Goal: Task Accomplishment & Management: Manage account settings

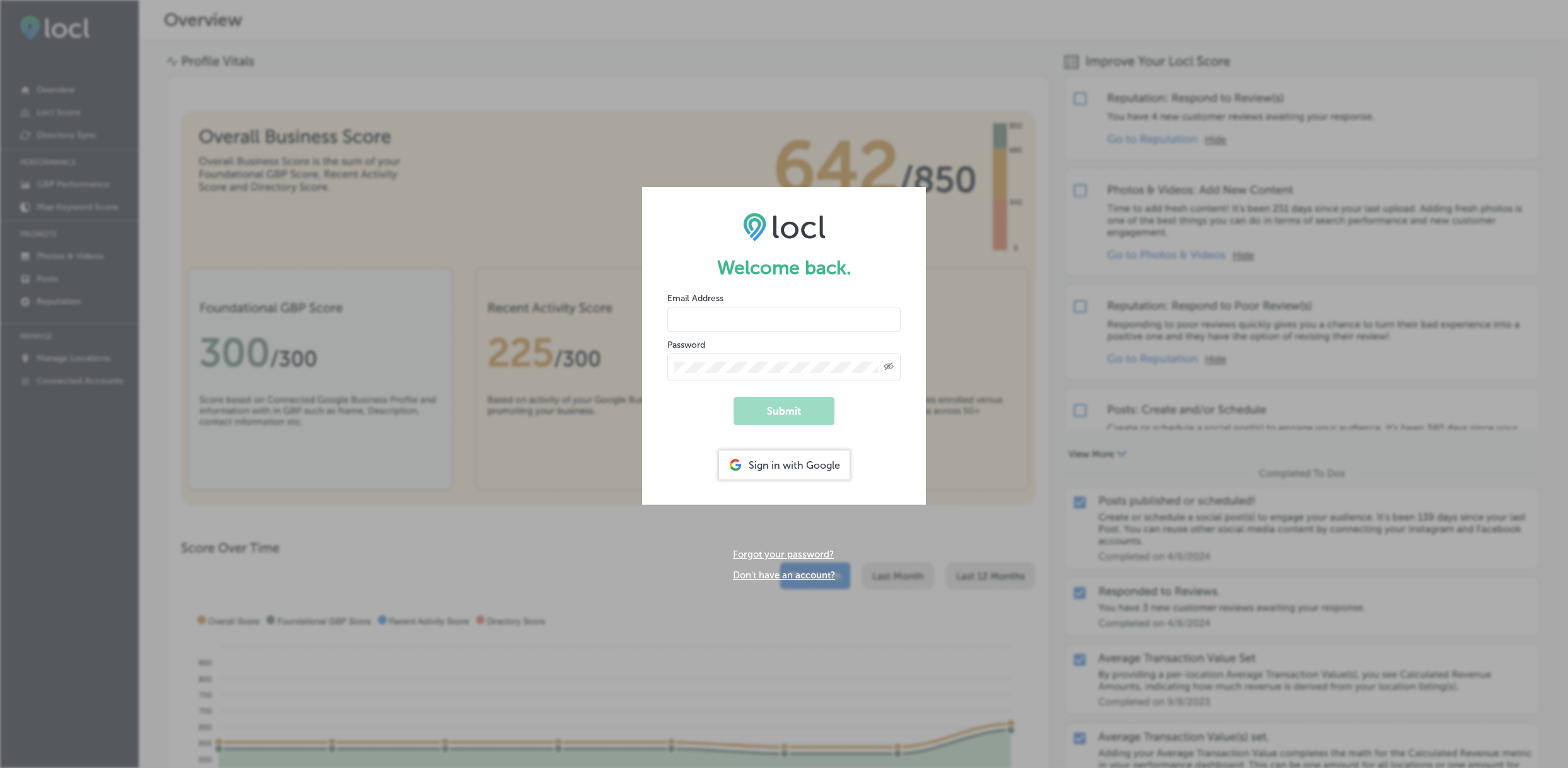
type input "silverlakeresortwa@gmail.com"
click at [537, 120] on div "Welcome back. Email Address silverlakeresortwa@gmail.com Password Created with …" at bounding box center [784, 384] width 1568 height 768
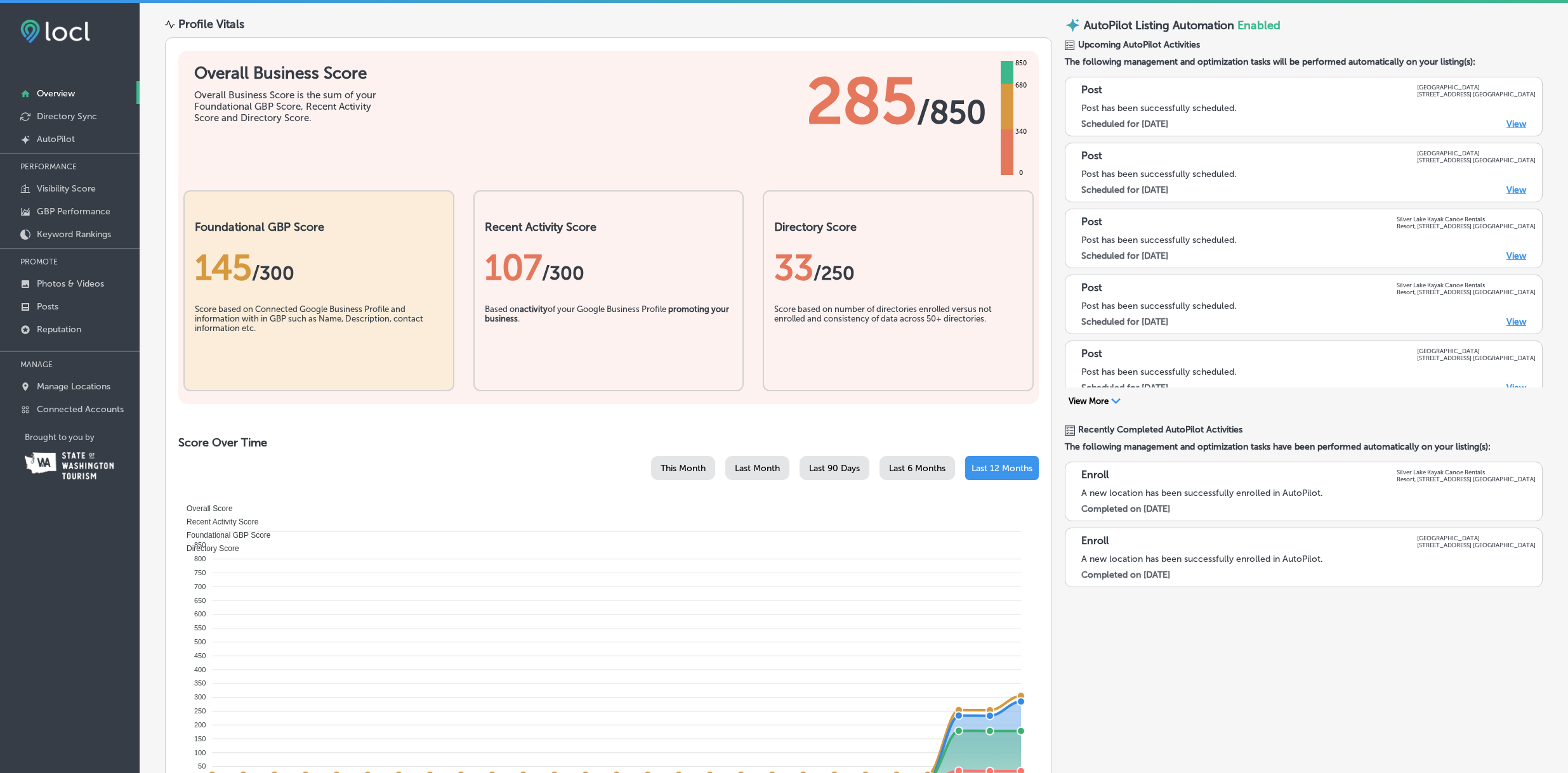
scroll to position [174, 0]
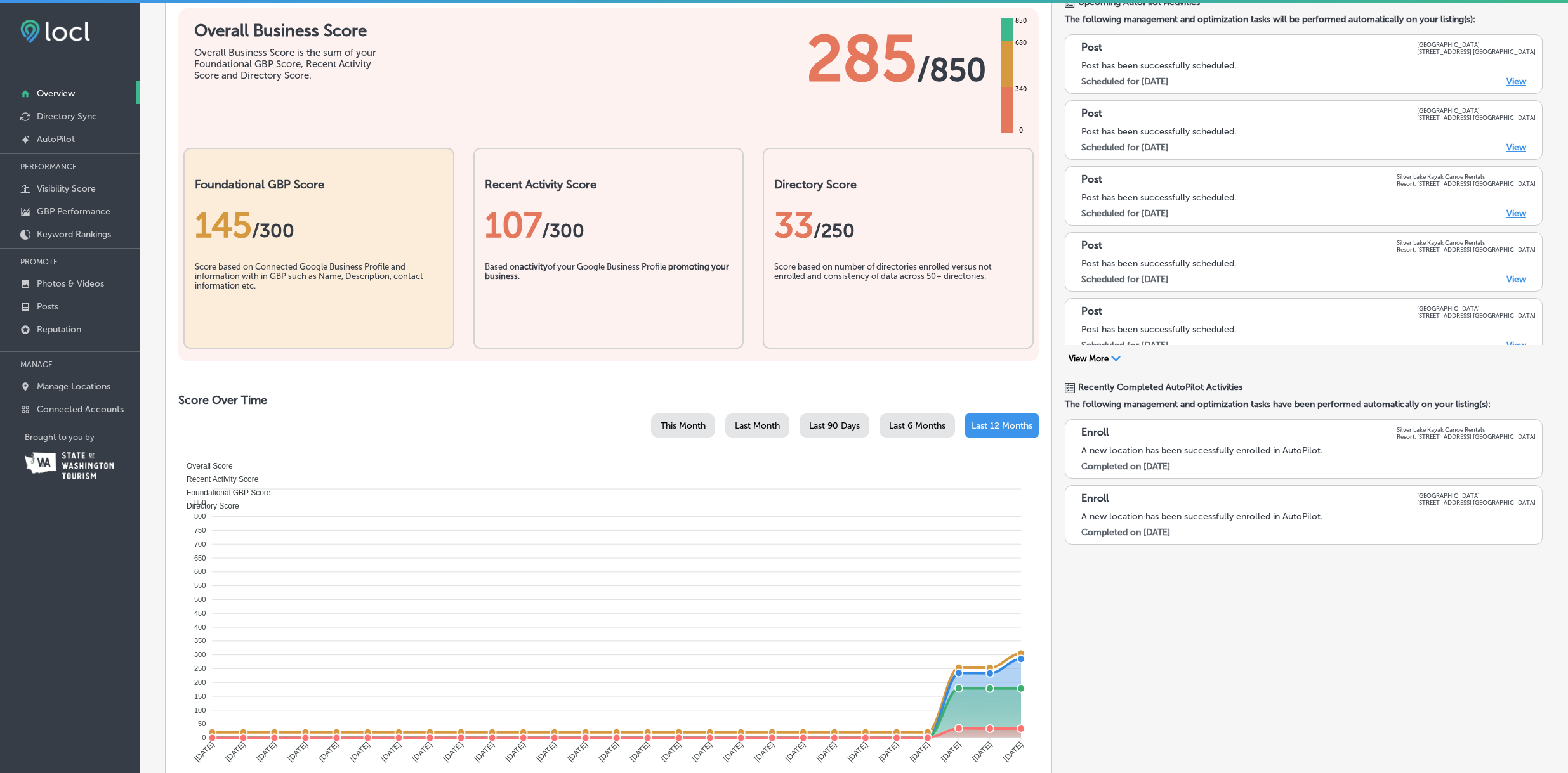
click at [672, 425] on span "This Month" at bounding box center [683, 426] width 45 height 11
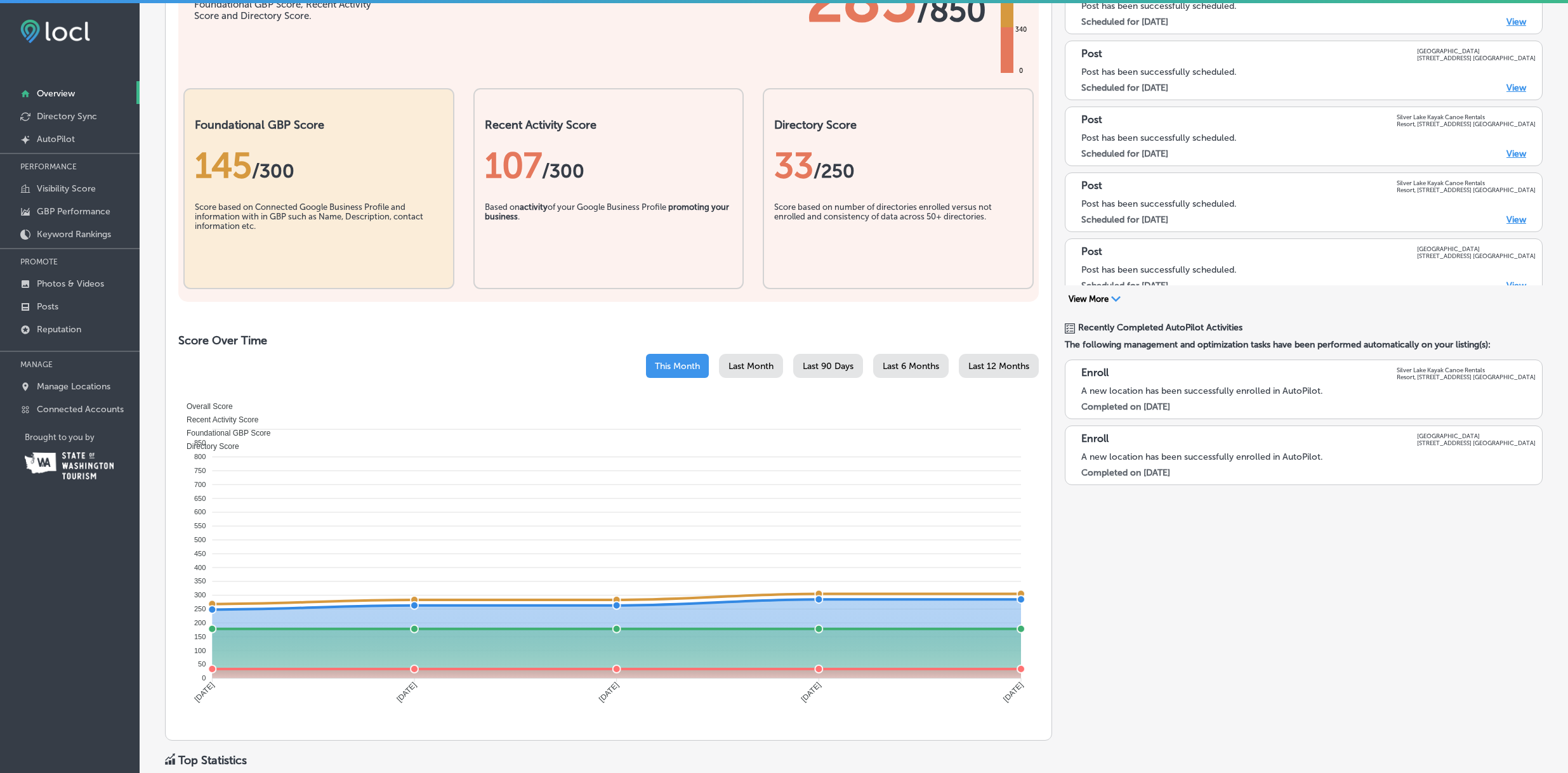
scroll to position [252, 0]
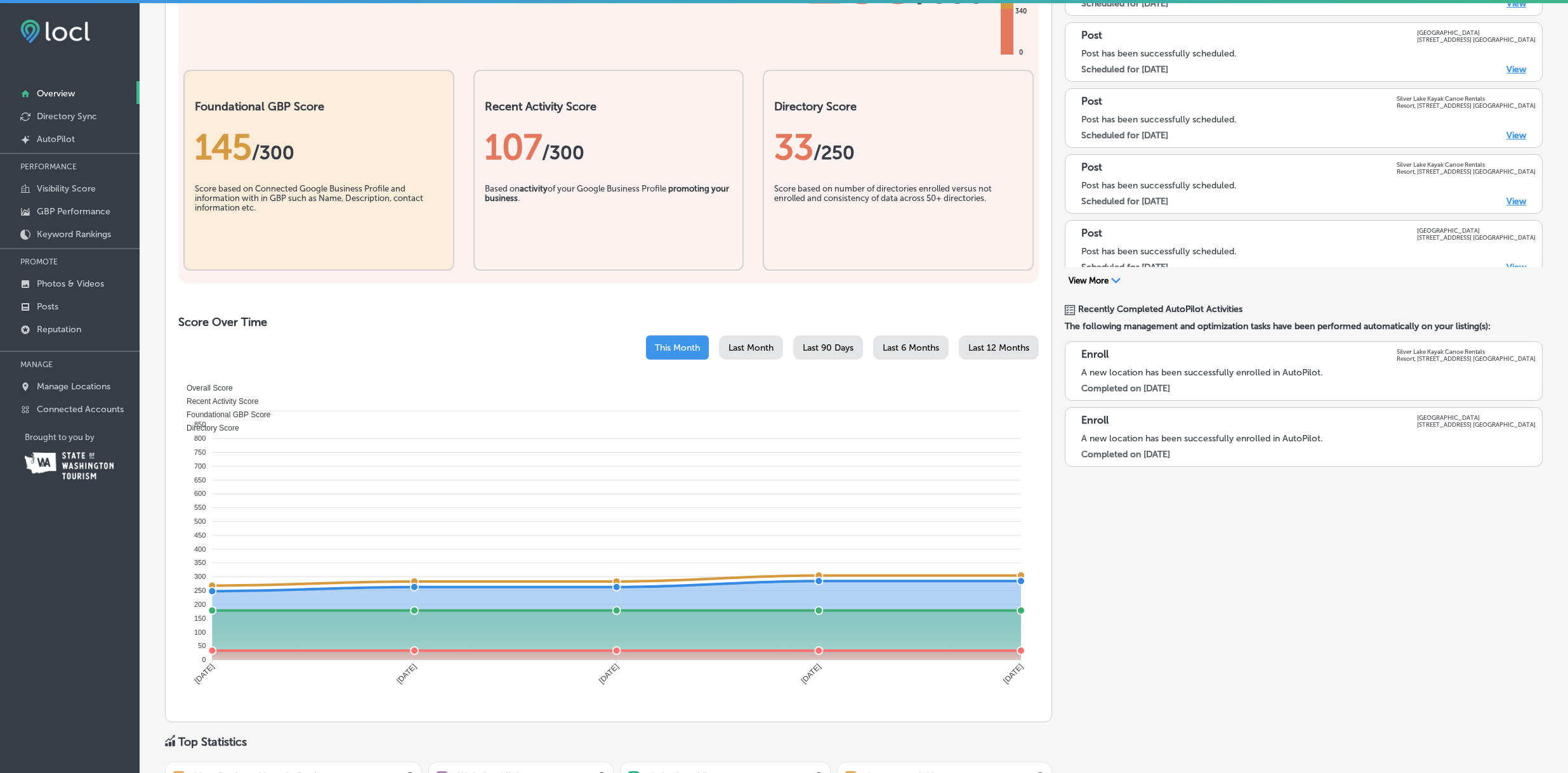
click at [736, 348] on span "Last Month" at bounding box center [750, 347] width 45 height 11
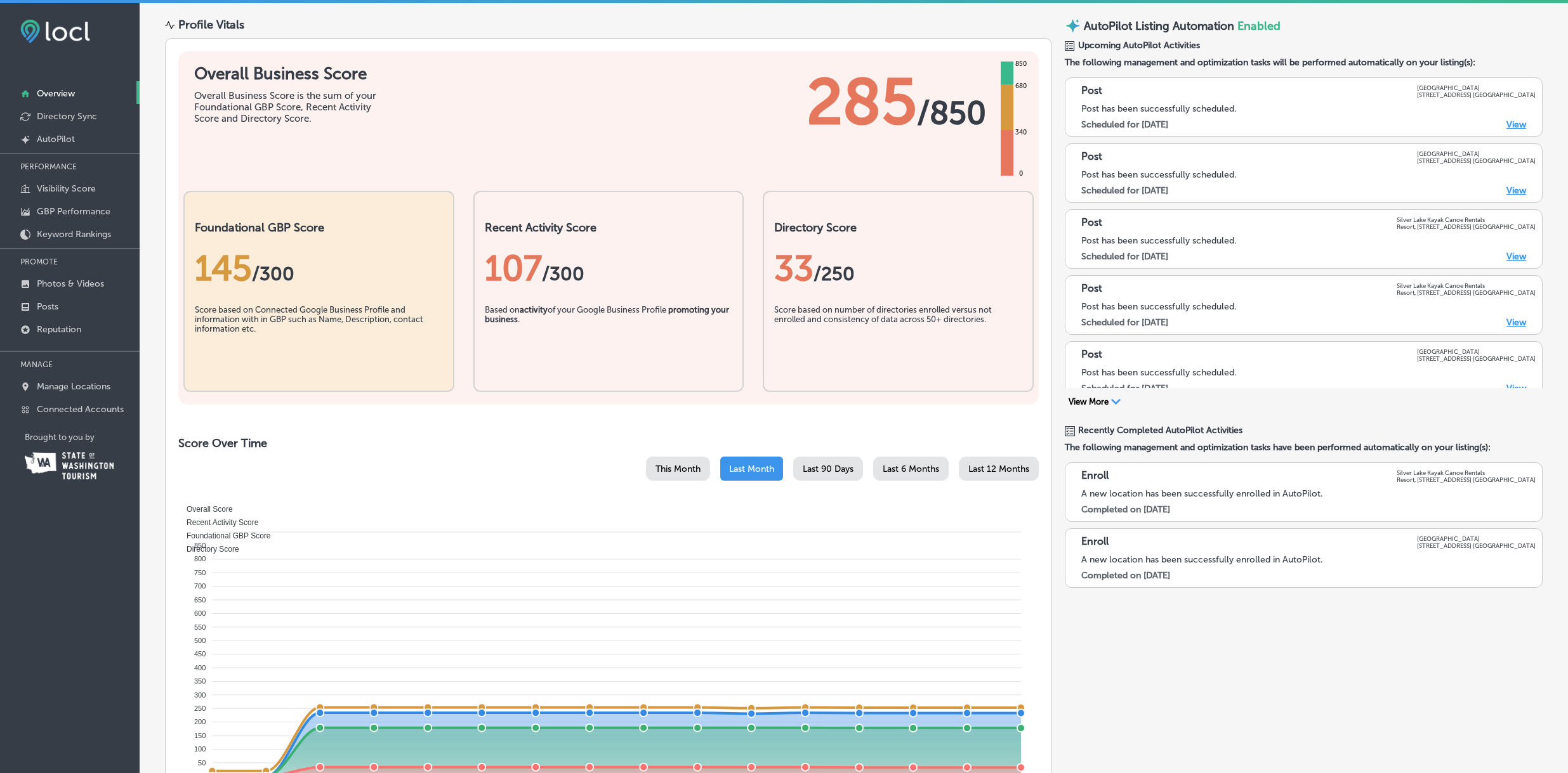
scroll to position [0, 0]
